Goal: Task Accomplishment & Management: Use online tool/utility

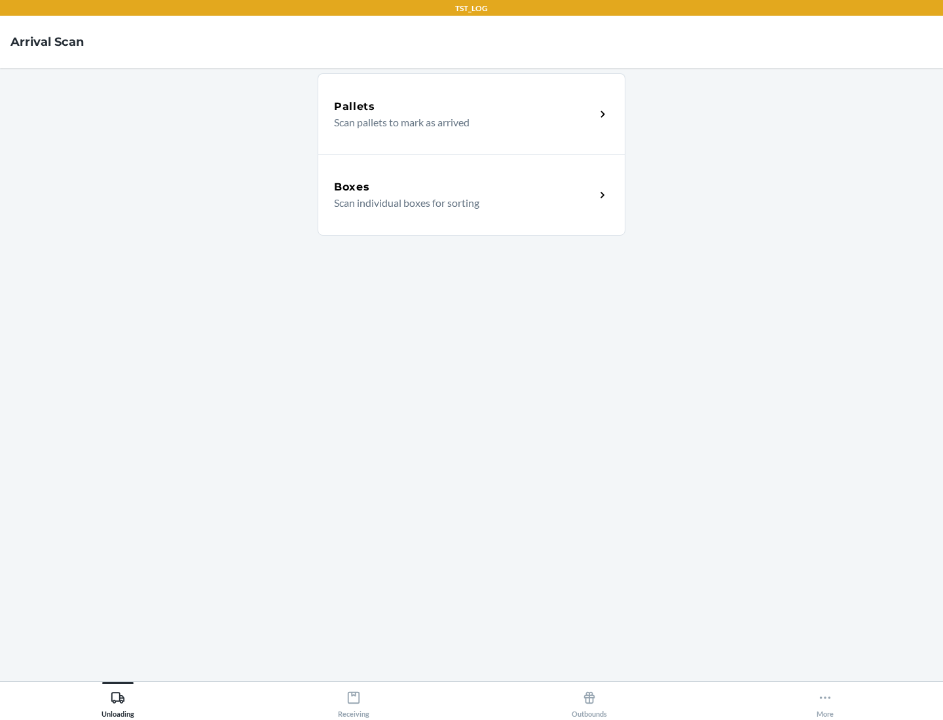
click at [464, 187] on div "Boxes" at bounding box center [464, 187] width 261 height 16
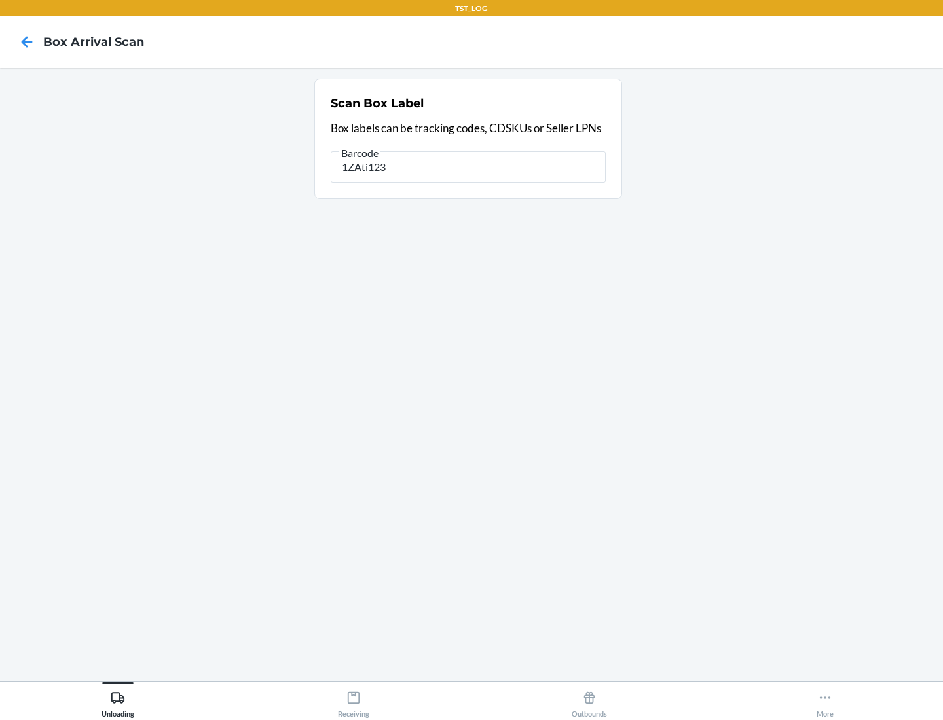
type input "1ZAti123"
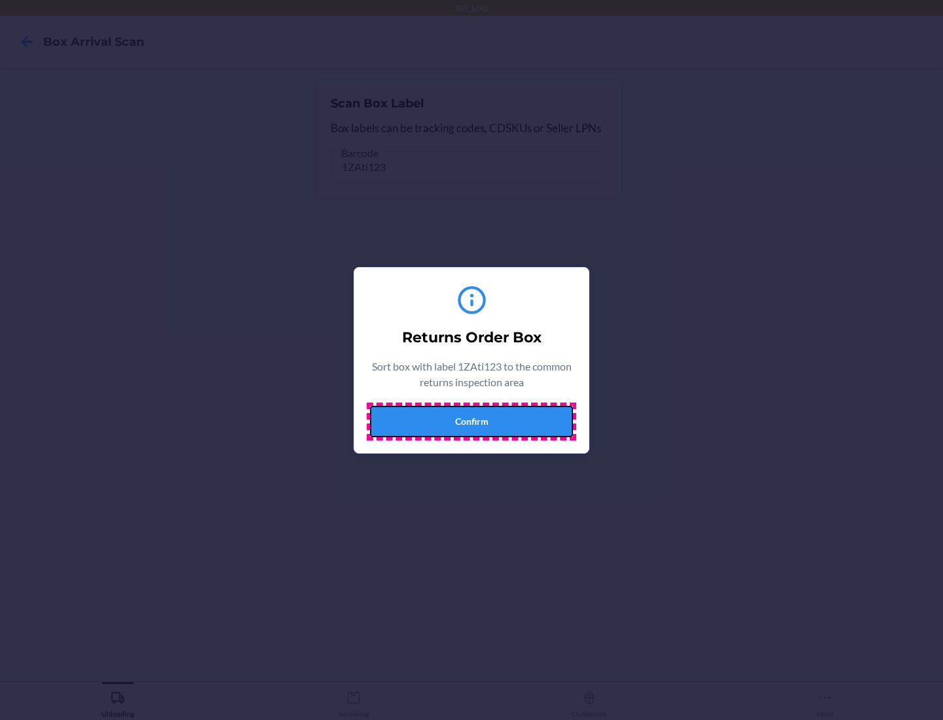
click at [472, 421] on button "Confirm" at bounding box center [471, 421] width 203 height 31
